Goal: Task Accomplishment & Management: Use online tool/utility

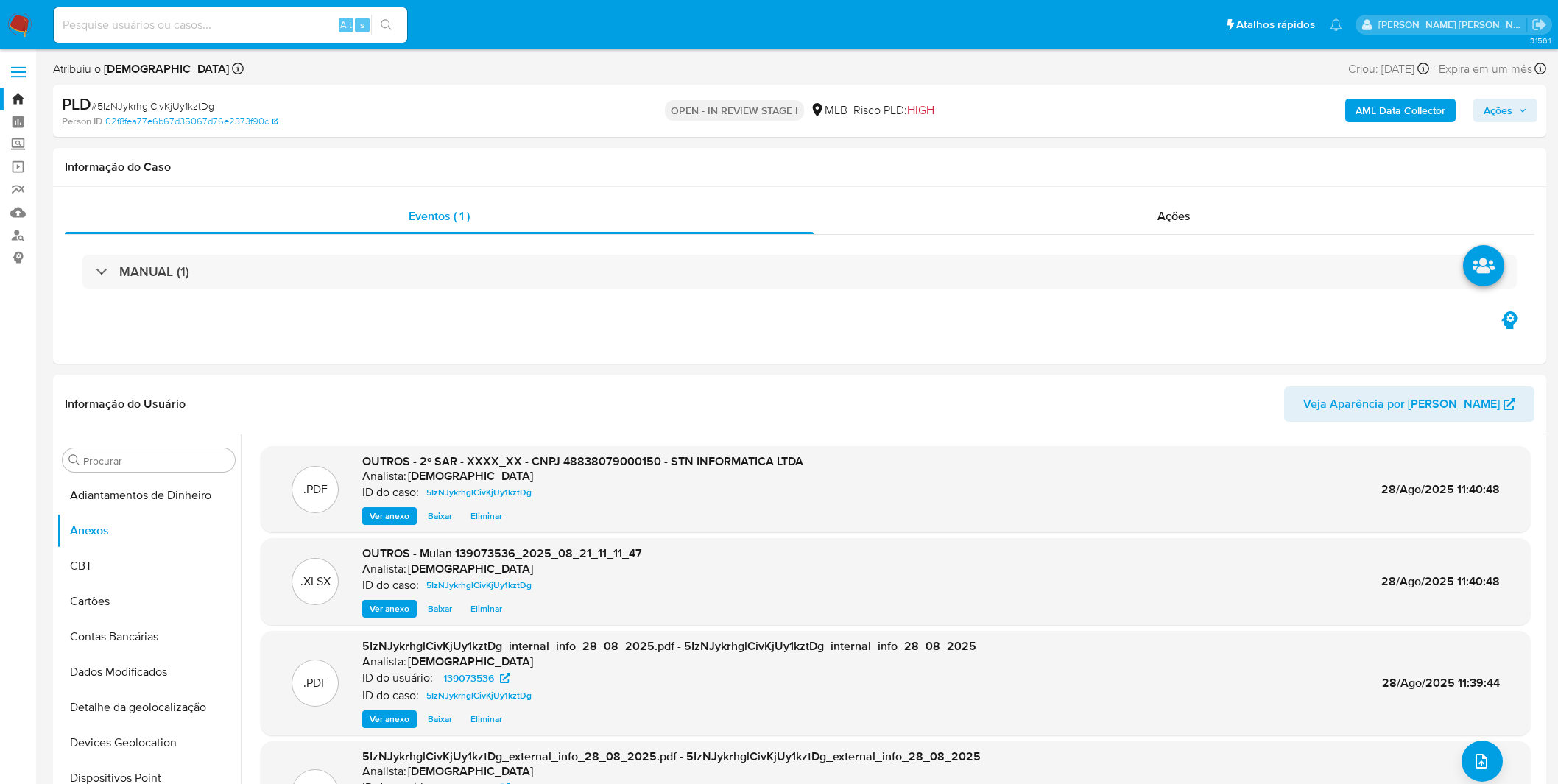
select select "10"
click at [12, 23] on img at bounding box center [20, 25] width 25 height 25
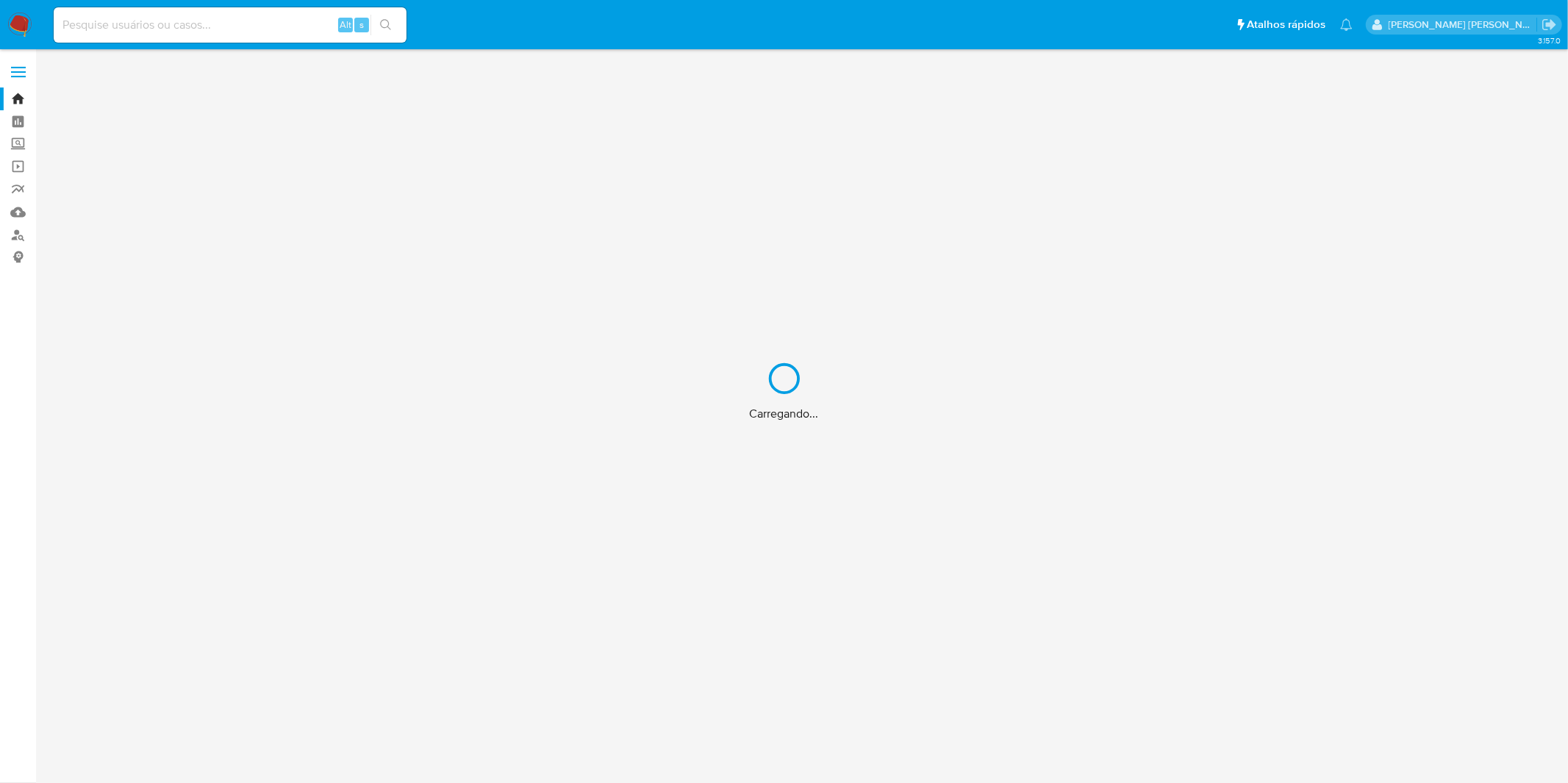
click at [231, 24] on div "Carregando..." at bounding box center [784, 391] width 1568 height 783
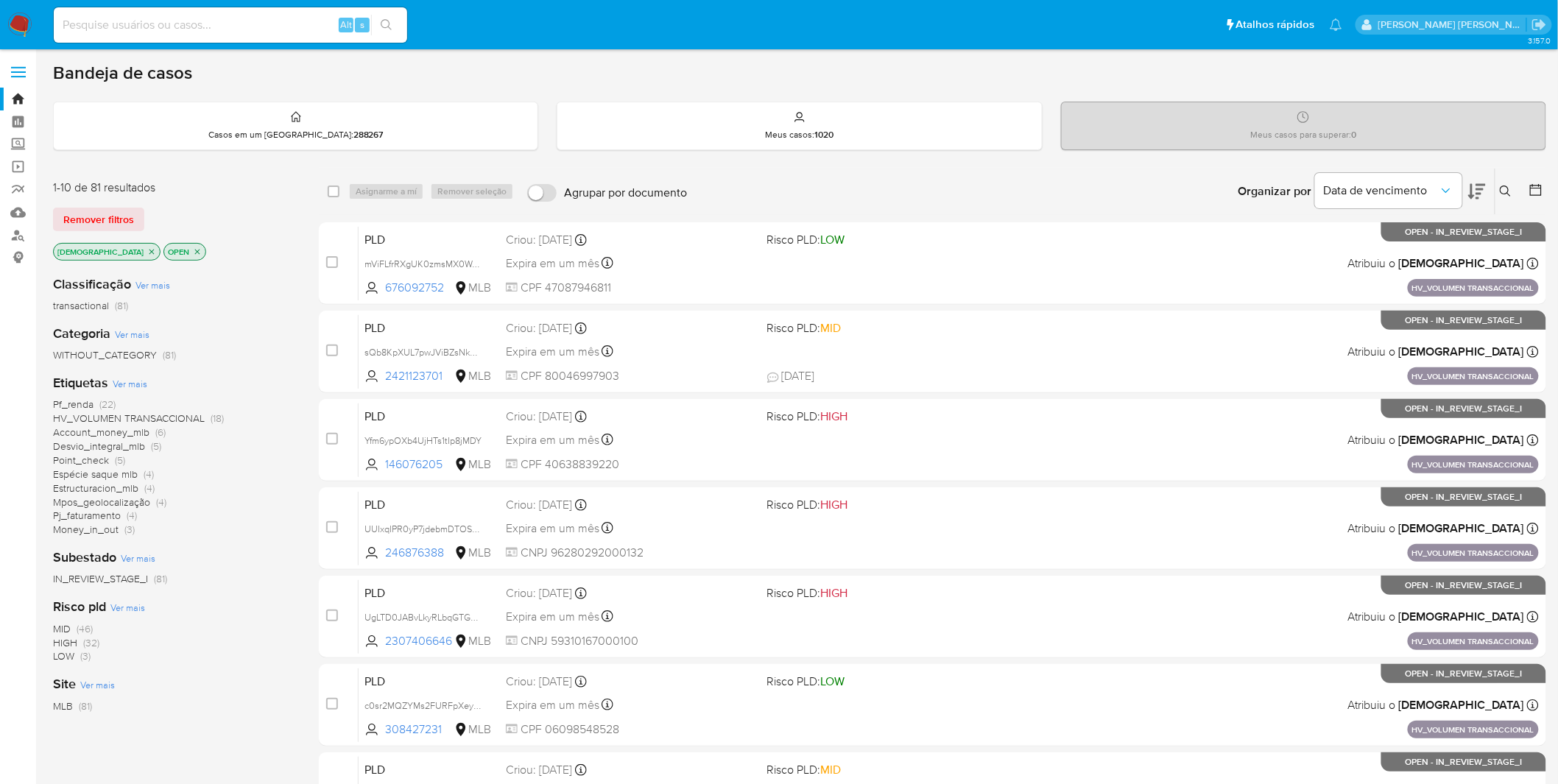
click at [232, 30] on input at bounding box center [231, 25] width 354 height 19
paste input "UgLTD0JABvLkyRLbqGTGVPZ2"
type input "UgLTD0JABvLkyRLbqGTGVPZ2"
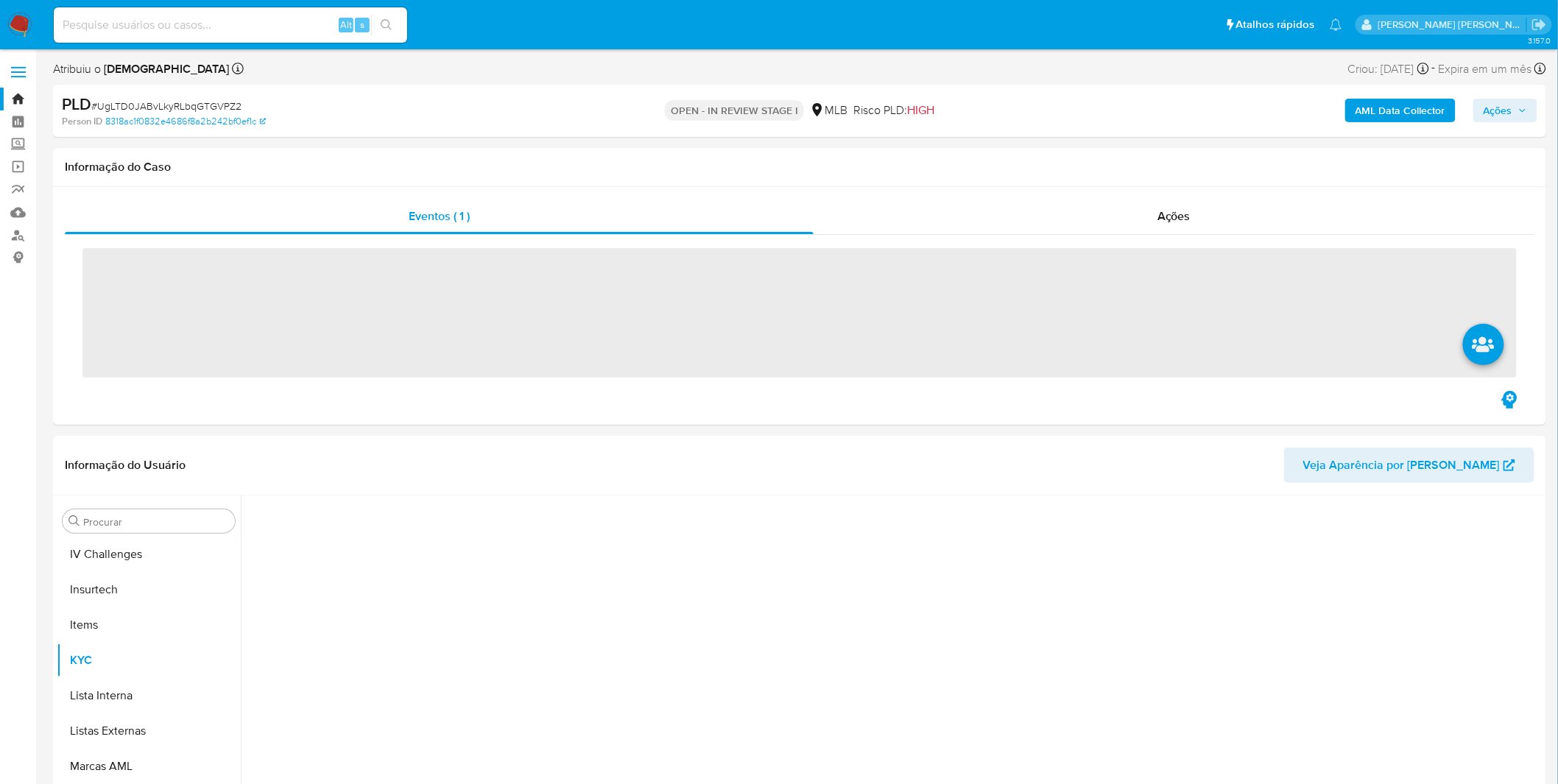
scroll to position [656, 0]
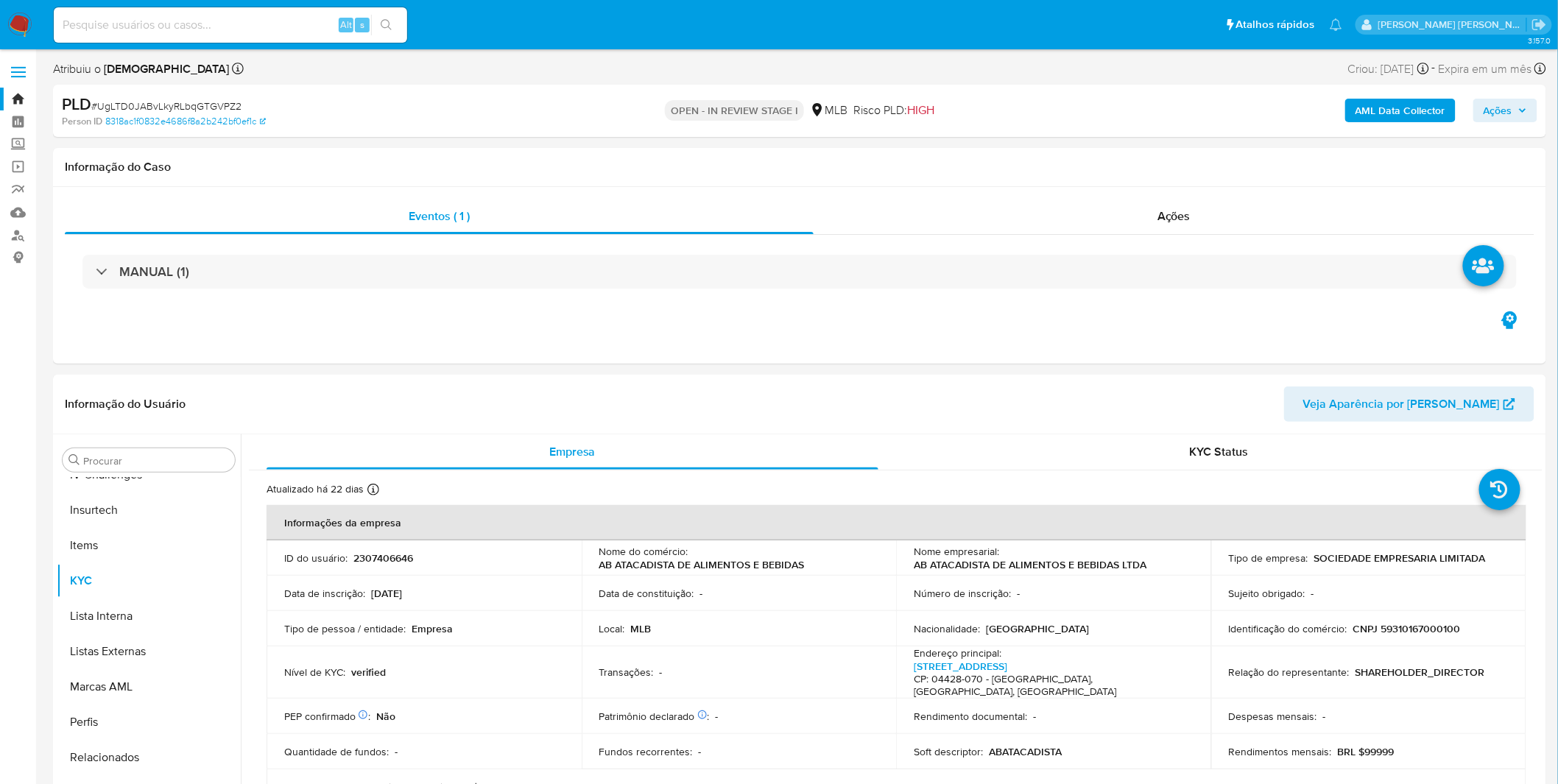
select select "10"
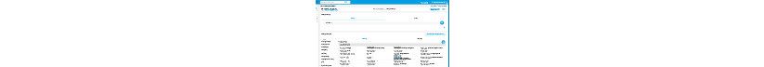
scroll to position [106, 0]
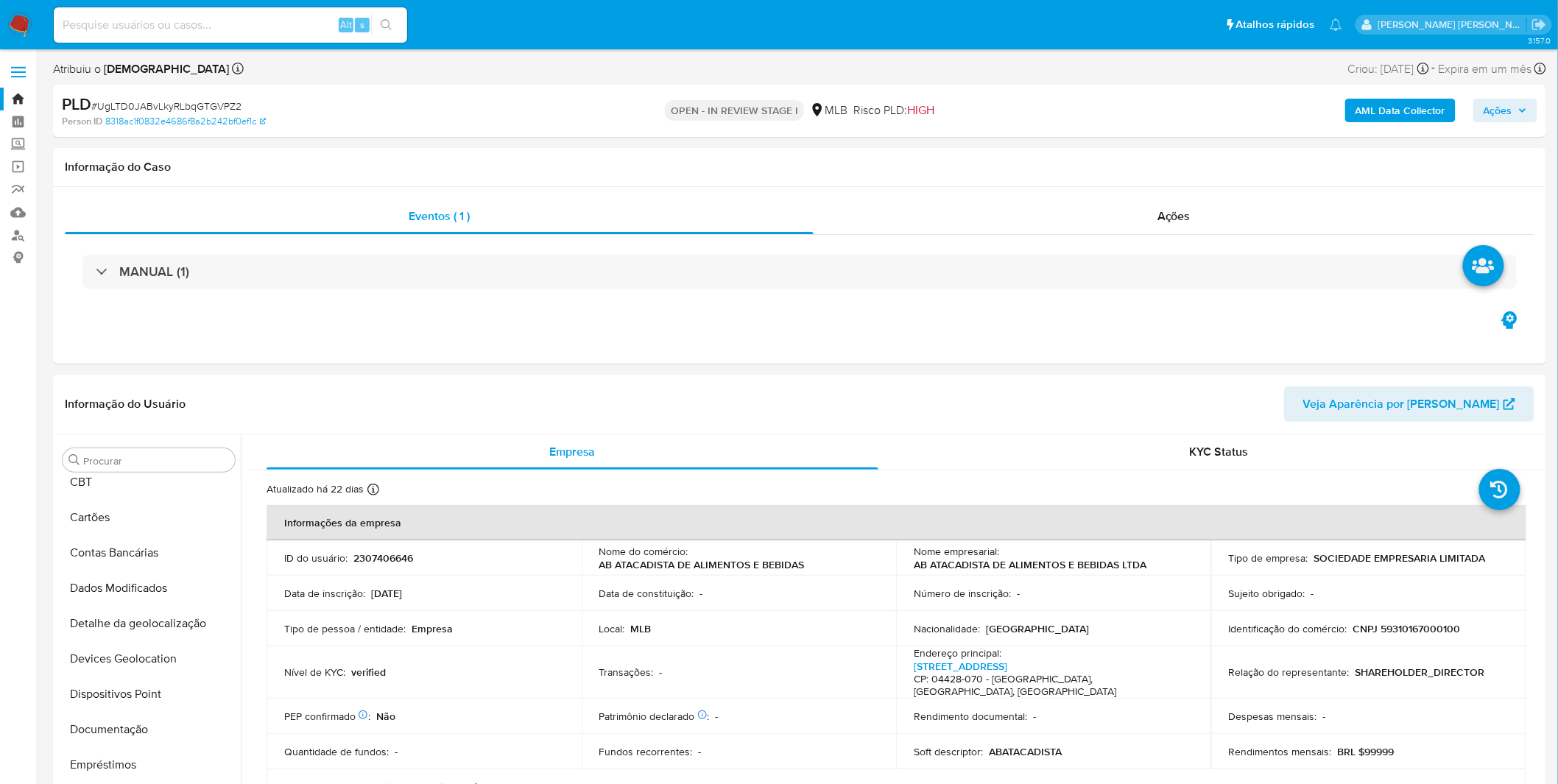
click at [1374, 98] on b "AML Data Collector" at bounding box center [1400, 110] width 90 height 24
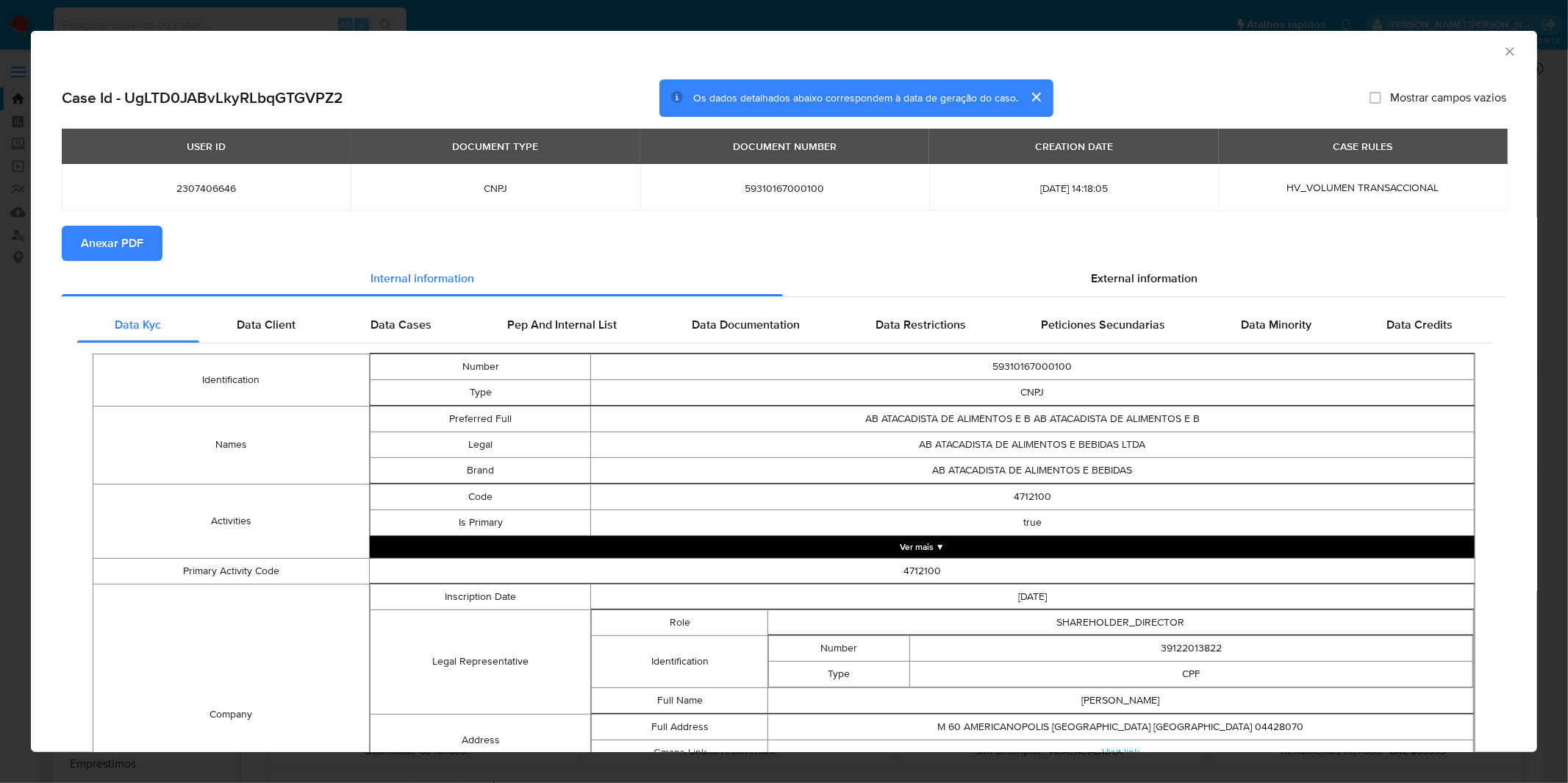
click at [123, 232] on span "Anexar PDF" at bounding box center [112, 243] width 63 height 32
click at [824, 6] on div "AML Data Collector Case Id - UgLTD0JABvLkyRLbqGTGVPZ2 Os dados detalhados abaix…" at bounding box center [784, 391] width 1568 height 783
